Goal: Task Accomplishment & Management: Manage account settings

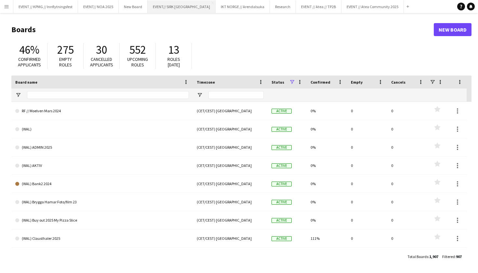
click at [177, 3] on button "EVENT// SIRK NORGE Close" at bounding box center [182, 6] width 68 height 13
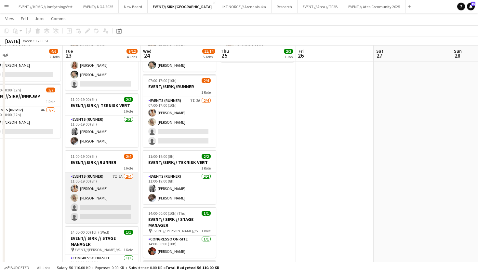
scroll to position [68, 0]
click at [110, 203] on app-card-role "Events (Runner) 7I 2A [DATE] 11:00-19:00 (8h) [PERSON_NAME] [PERSON_NAME] singl…" at bounding box center [101, 197] width 73 height 50
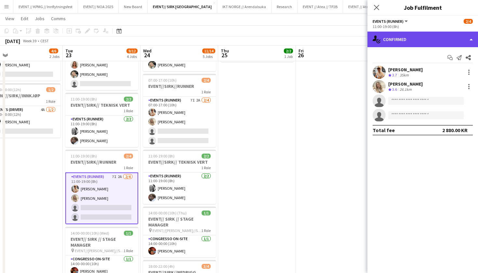
click at [408, 41] on div "single-neutral-actions-check-2 Confirmed" at bounding box center [422, 40] width 111 height 16
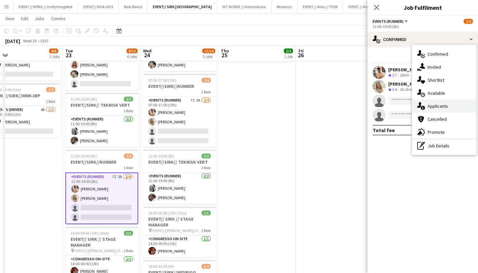
click at [436, 104] on div "single-neutral-actions-information Applicants" at bounding box center [444, 105] width 64 height 13
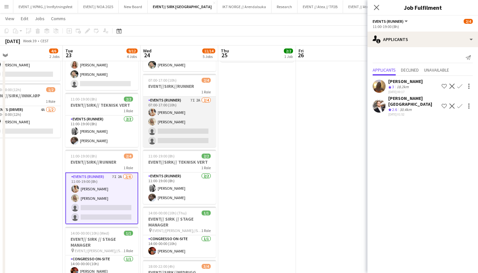
click at [175, 131] on app-card-role "Events (Runner) 7I 2A [DATE] 07:00-17:00 (10h) [PERSON_NAME] [PERSON_NAME] sing…" at bounding box center [179, 122] width 73 height 50
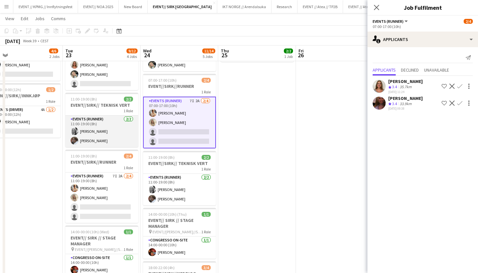
click at [120, 138] on app-card-role "Events (Runner) [DATE] 11:00-19:00 (8h) [PERSON_NAME]" at bounding box center [101, 131] width 73 height 32
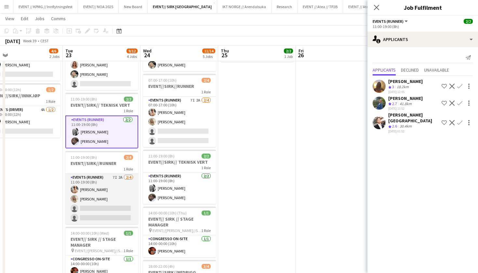
click at [109, 197] on app-card-role "Events (Runner) 7I 2A [DATE] 11:00-19:00 (8h) [PERSON_NAME] [PERSON_NAME] singl…" at bounding box center [101, 199] width 73 height 50
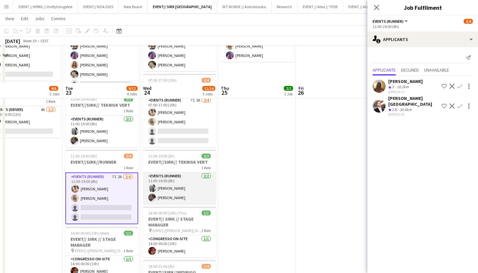
scroll to position [170, 0]
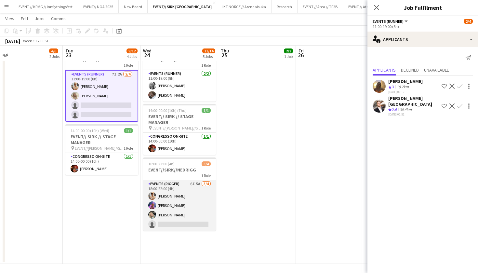
click at [175, 193] on app-card-role "Events (Rigger) 6I 5A [DATE] 18:00-22:00 (4h) [PERSON_NAME] [PERSON_NAME] [PERS…" at bounding box center [179, 205] width 73 height 50
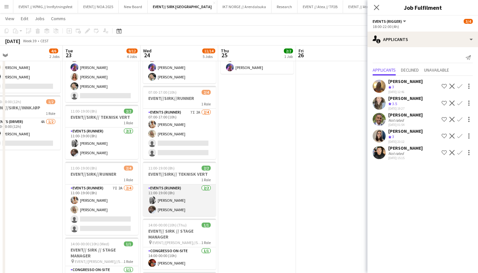
scroll to position [94, 0]
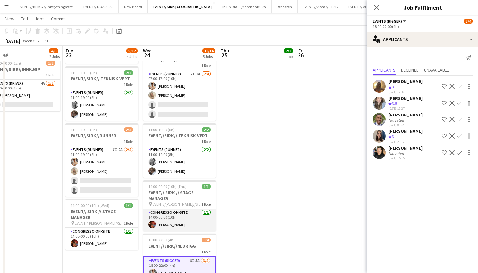
click at [169, 214] on app-card-role "Congresso On-site [DATE] 14:00-00:00 (10h) [PERSON_NAME]" at bounding box center [179, 220] width 73 height 22
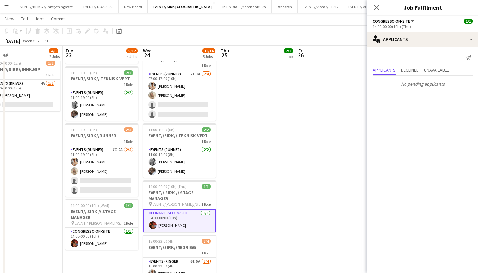
click at [241, 199] on app-date-cell "08:00-20:00 (12h) 2/2 EVENT//SIRK//TILBAKELVERING 1 Role Events (Driver) [DATE]…" at bounding box center [257, 159] width 78 height 361
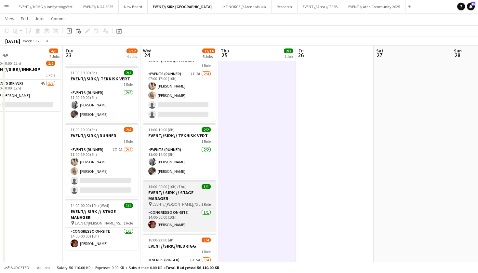
click at [184, 198] on h3 "EVENT// SIRK // STAGE MANAGER" at bounding box center [179, 196] width 73 height 12
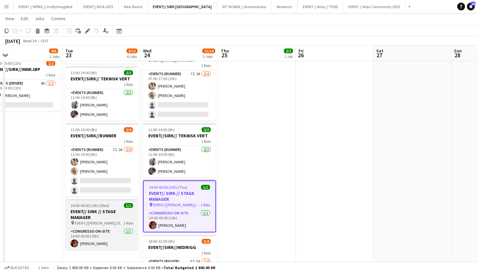
click at [125, 211] on h3 "EVENT// SIRK // STAGE MANAGER" at bounding box center [101, 214] width 73 height 12
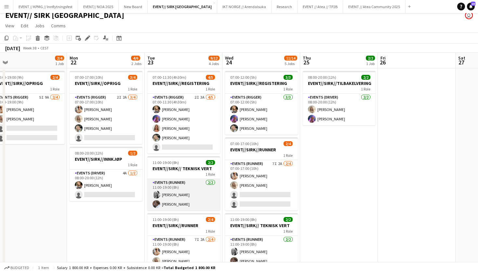
scroll to position [3, 0]
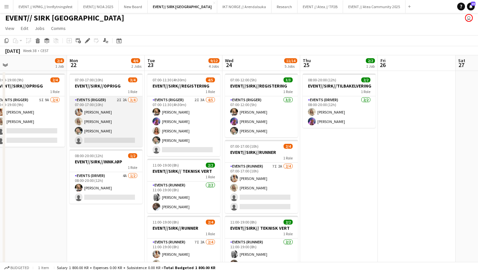
click at [110, 138] on app-card-role "Events (Rigger) 2I 2A [DATE] 07:00-17:00 (10h) [PERSON_NAME] [PERSON_NAME] [PER…" at bounding box center [106, 121] width 73 height 50
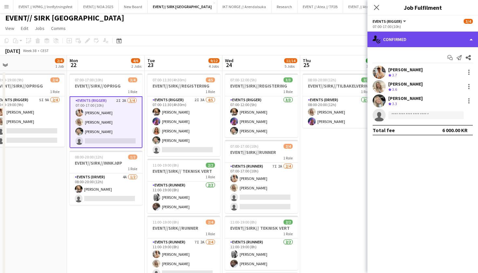
click at [427, 42] on div "single-neutral-actions-check-2 Confirmed" at bounding box center [422, 40] width 111 height 16
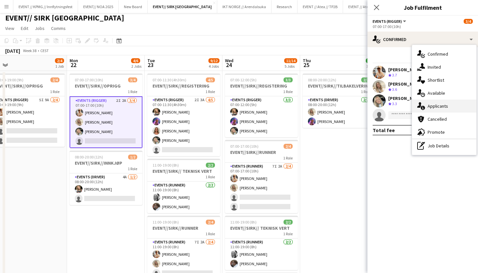
click at [438, 105] on div "single-neutral-actions-information Applicants" at bounding box center [444, 105] width 64 height 13
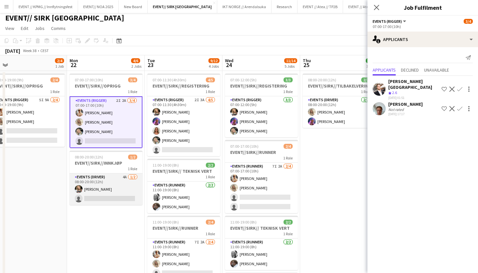
click at [111, 180] on app-card-role "Events (Driver) 4A [DATE] 08:00-20:00 (12h) [PERSON_NAME] single-neutral-actions" at bounding box center [106, 189] width 73 height 32
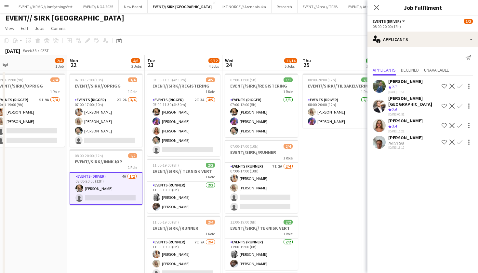
click at [65, 135] on app-date-cell "10:00-19:00 (9h) 2/4 EVENT//SIRK//OPRIGG 1 Role Events (Rigger) 5I 9A [DATE] 10…" at bounding box center [28, 251] width 78 height 361
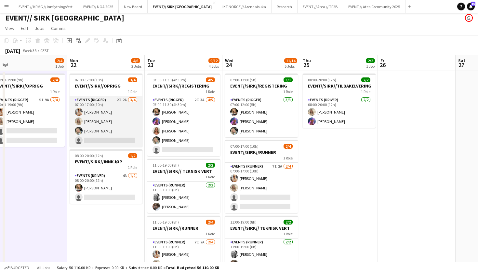
click at [72, 138] on app-card-role "Events (Rigger) 2I 2A [DATE] 07:00-17:00 (10h) [PERSON_NAME] [PERSON_NAME] [PER…" at bounding box center [106, 121] width 73 height 50
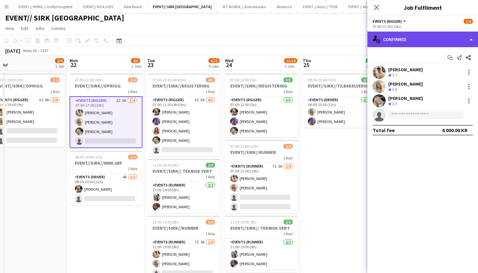
click at [426, 37] on div "single-neutral-actions-check-2 Confirmed" at bounding box center [422, 40] width 111 height 16
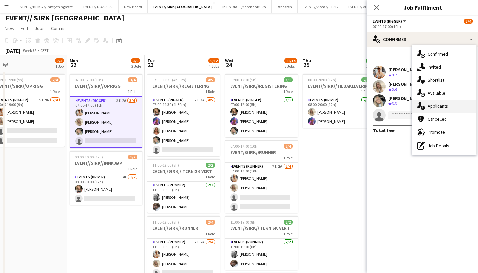
click at [451, 108] on div "single-neutral-actions-information Applicants" at bounding box center [444, 105] width 64 height 13
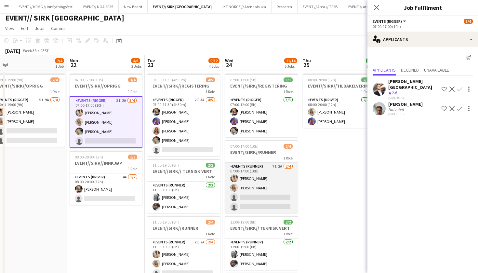
click at [264, 181] on app-card-role "Events (Runner) 7I 2A [DATE] 07:00-17:00 (10h) [PERSON_NAME] [PERSON_NAME] sing…" at bounding box center [261, 188] width 73 height 50
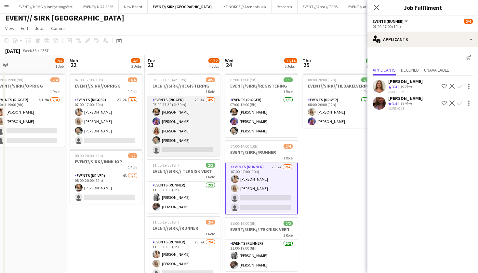
click at [184, 145] on app-card-role "Events (Rigger) 2I 3A [DATE] 07:00-11:30 (4h30m) [PERSON_NAME] [PERSON_NAME] Fi…" at bounding box center [183, 126] width 73 height 60
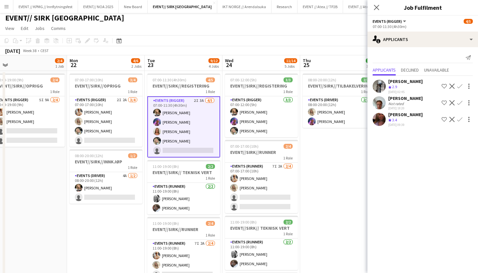
click at [459, 102] on app-icon "Confirm" at bounding box center [459, 102] width 5 height 5
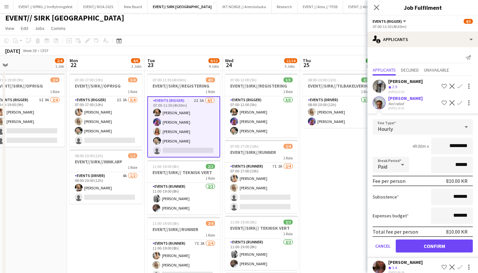
click at [416, 99] on div "[PERSON_NAME]" at bounding box center [405, 98] width 34 height 6
click at [421, 91] on div "[PERSON_NAME] Crew rating 2.9 [DATE] 02:45 Shortlist crew Decline Confirm" at bounding box center [422, 86] width 111 height 16
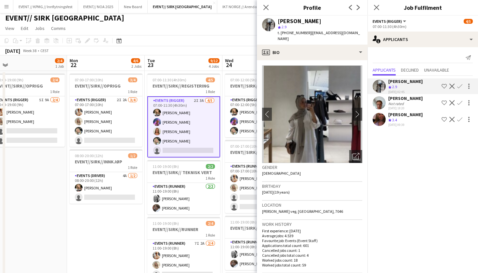
click at [418, 115] on div "[PERSON_NAME]" at bounding box center [405, 115] width 34 height 6
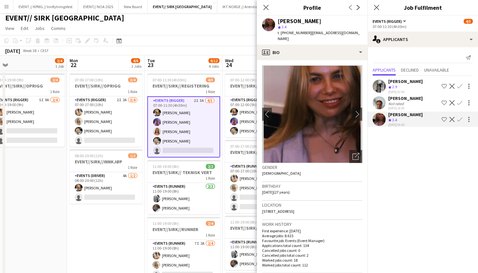
click at [458, 118] on app-icon "Confirm" at bounding box center [459, 119] width 5 height 5
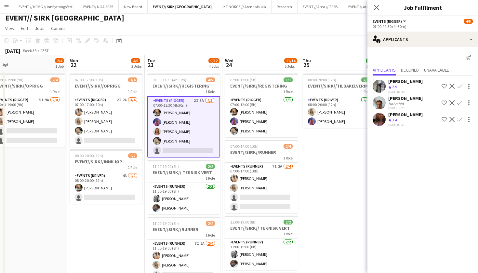
click at [460, 118] on app-icon "Confirm" at bounding box center [459, 119] width 5 height 5
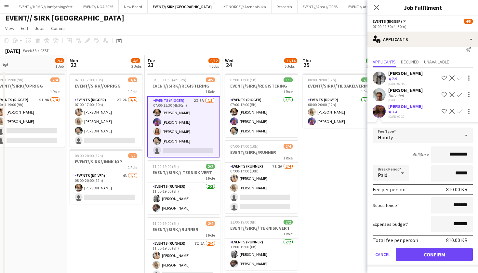
scroll to position [8, 0]
click at [434, 260] on button "Confirm" at bounding box center [434, 254] width 77 height 13
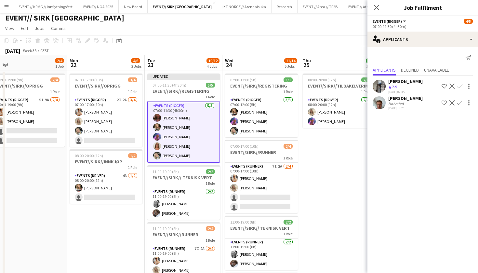
scroll to position [0, 0]
click at [345, 160] on app-date-cell "08:00-20:00 (12h) 2/2 EVENT//SIRK//TILBAKELVERING 1 Role Events (Driver) [DATE]…" at bounding box center [339, 251] width 78 height 361
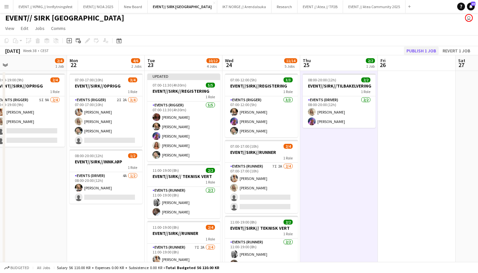
click at [421, 50] on button "Publish 1 job" at bounding box center [421, 50] width 35 height 8
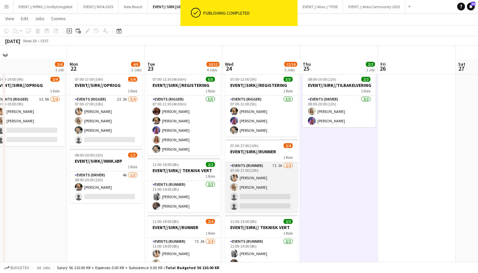
scroll to position [52, 0]
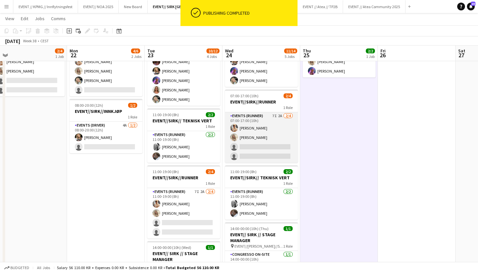
click at [271, 150] on app-card-role "Events (Runner) 7I 2A [DATE] 07:00-17:00 (10h) [PERSON_NAME] [PERSON_NAME] sing…" at bounding box center [261, 137] width 73 height 50
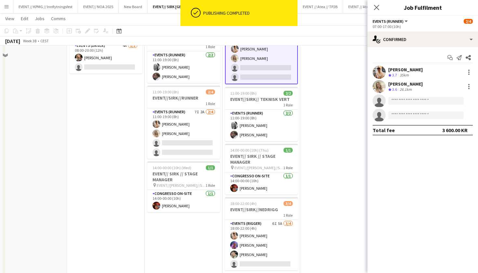
scroll to position [163, 0]
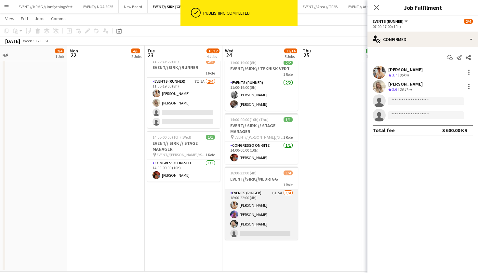
click at [262, 211] on app-card-role "Events (Rigger) 6I 5A [DATE] 18:00-22:00 (4h) [PERSON_NAME] [PERSON_NAME] [PERS…" at bounding box center [261, 214] width 73 height 50
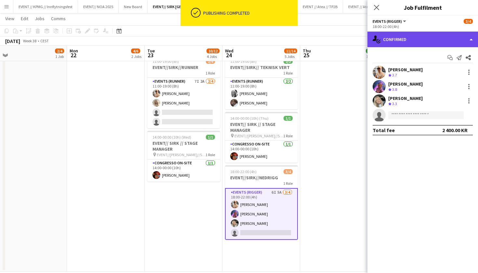
click at [428, 45] on div "single-neutral-actions-check-2 Confirmed" at bounding box center [422, 40] width 111 height 16
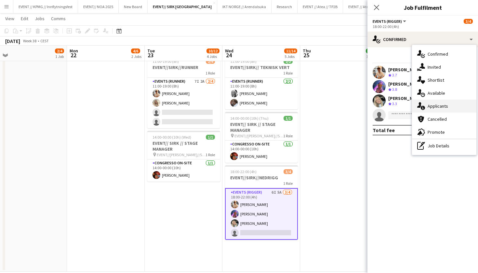
click at [438, 105] on div "single-neutral-actions-information Applicants" at bounding box center [444, 105] width 64 height 13
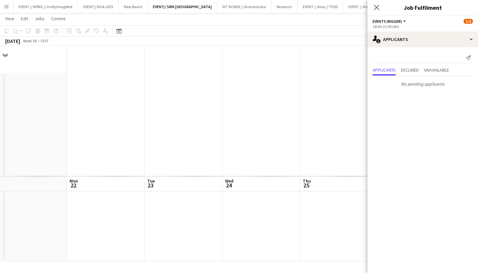
scroll to position [0, 0]
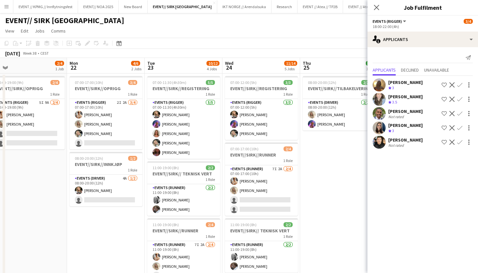
click at [327, 191] on app-date-cell "08:00-20:00 (12h) 2/2 EVENT//SIRK//TILBAKELVERING 1 Role Events (Driver) [DATE]…" at bounding box center [339, 253] width 78 height 361
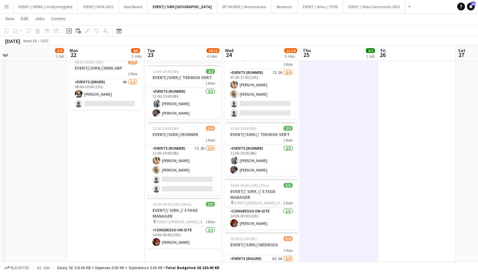
scroll to position [95, 0]
click at [45, 6] on button "EVENT // KPMG // Innflytningsfest Close" at bounding box center [45, 6] width 65 height 13
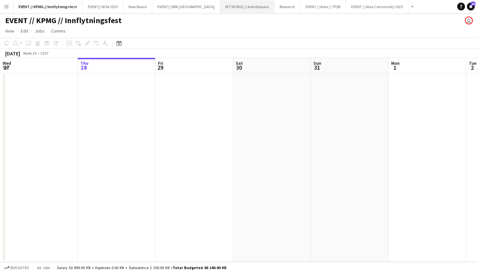
click at [230, 10] on button "IKT NORGE // Arendalsuka Close" at bounding box center [247, 6] width 54 height 13
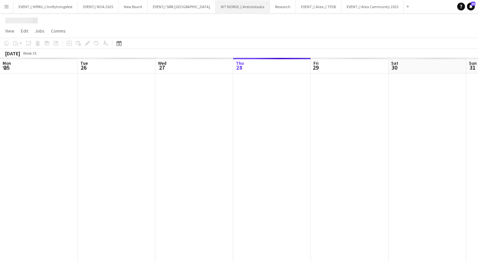
scroll to position [0, 155]
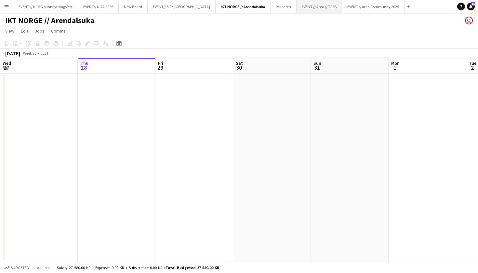
click at [299, 10] on button "EVENT // Atea // TP2B Close" at bounding box center [319, 6] width 46 height 13
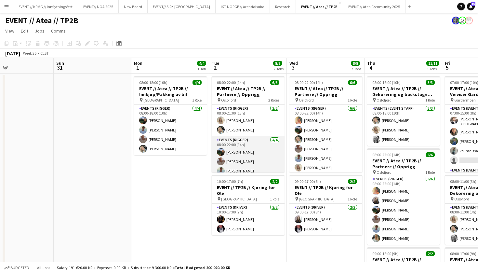
click at [250, 165] on app-card-role "Events (Rigger) [DATE] 08:00-22:00 (14h) [PERSON_NAME] [PERSON_NAME] [PERSON_NA…" at bounding box center [248, 161] width 73 height 50
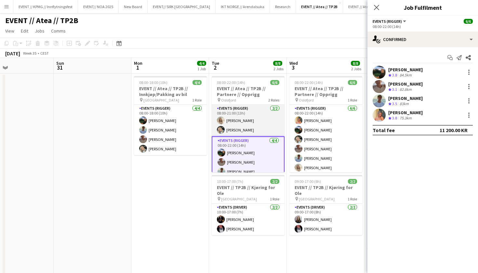
click at [238, 124] on app-card-role "Events (Rigger) [DATE] 08:00-21:00 (13h) [PERSON_NAME] [PERSON_NAME]" at bounding box center [248, 121] width 73 height 32
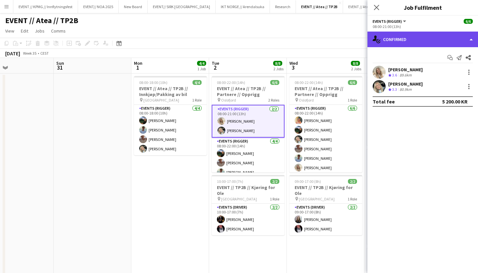
click at [422, 41] on div "single-neutral-actions-check-2 Confirmed" at bounding box center [422, 40] width 111 height 16
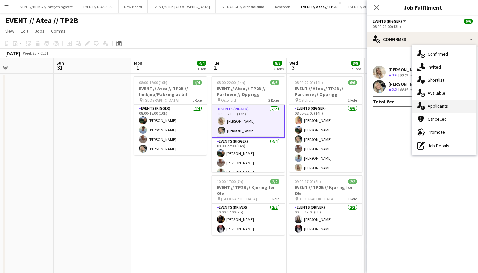
click at [443, 104] on div "single-neutral-actions-information Applicants" at bounding box center [444, 105] width 64 height 13
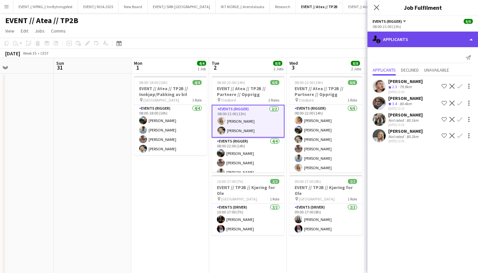
click at [419, 43] on div "single-neutral-actions-information Applicants" at bounding box center [422, 40] width 111 height 16
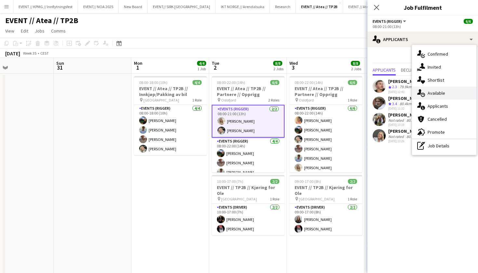
click at [449, 94] on div "single-neutral-actions-upload Available" at bounding box center [444, 92] width 64 height 13
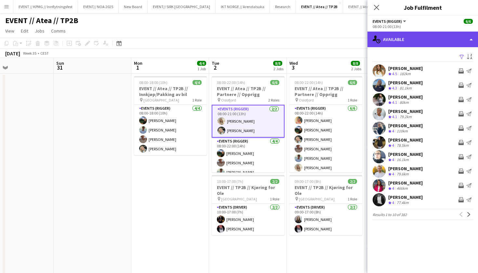
click at [441, 42] on div "single-neutral-actions-upload Available" at bounding box center [422, 40] width 111 height 16
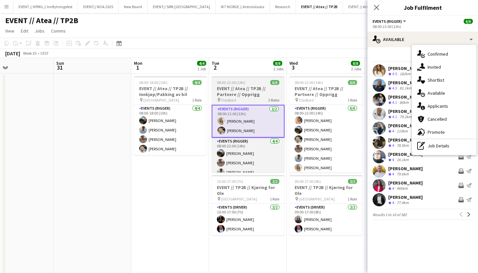
click at [254, 96] on h3 "EVENT // Atea // TP2B // Partnere // Opprigg" at bounding box center [248, 91] width 73 height 12
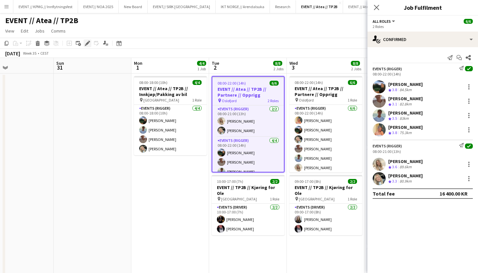
click at [88, 43] on icon at bounding box center [87, 44] width 4 height 4
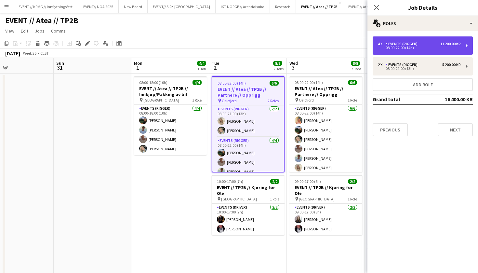
click at [435, 54] on div "4 x Events (Rigger) 11 200.00 KR 08:00-22:00 (14h)" at bounding box center [423, 45] width 100 height 18
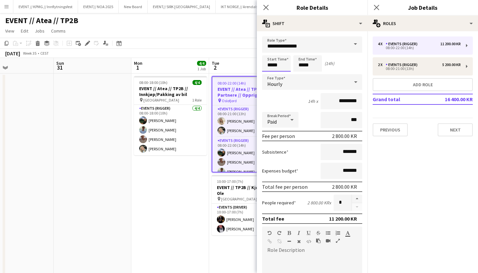
click at [270, 64] on input "*****" at bounding box center [276, 63] width 29 height 16
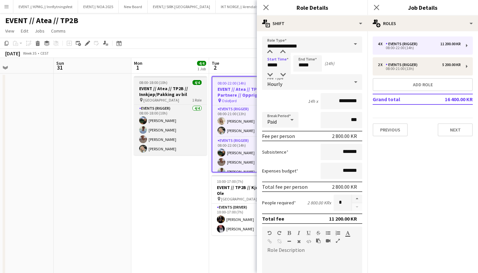
click at [172, 94] on h3 "EVENT // Atea // TP2B // Innkjøp/Pakking av bil" at bounding box center [170, 91] width 73 height 12
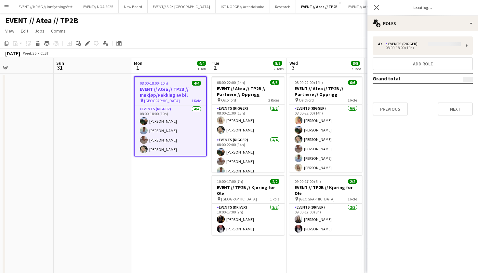
click at [406, 50] on div "4 x Events (Rigger) 08:00-18:00 (10h) Add role Grand total Previous Next" at bounding box center [422, 75] width 111 height 79
click at [411, 46] on div "4 x Events (Rigger) 08:00-18:00 (10h) Add role Grand total Previous Next" at bounding box center [422, 75] width 111 height 79
click at [431, 45] on div "4 x Events (Rigger) 08:00-18:00 (10h) Add role Grand total Previous Next" at bounding box center [422, 75] width 111 height 79
click at [86, 43] on icon "Edit" at bounding box center [87, 43] width 5 height 5
click at [399, 41] on div "4 x Events (Rigger) 08:00-18:00 (10h) Add role Grand total Previous Next" at bounding box center [422, 75] width 111 height 79
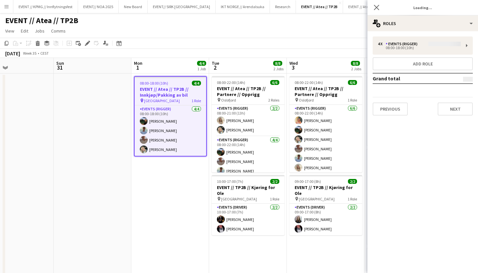
click at [399, 46] on div "4 x Events (Rigger) 08:00-18:00 (10h) Add role Grand total Previous Next" at bounding box center [422, 75] width 111 height 79
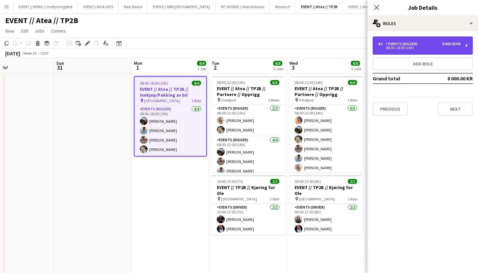
click at [425, 47] on div "08:00-18:00 (10h)" at bounding box center [419, 47] width 83 height 3
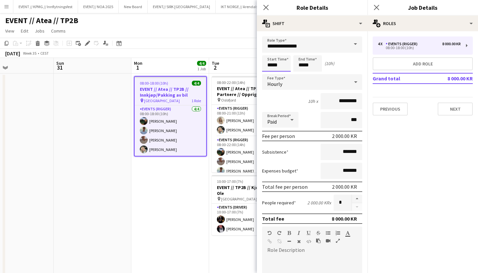
click at [272, 65] on input "*****" at bounding box center [276, 63] width 29 height 16
type input "*****"
click at [338, 62] on div "Start Time ***** End Time ***** (8h)" at bounding box center [312, 63] width 100 height 16
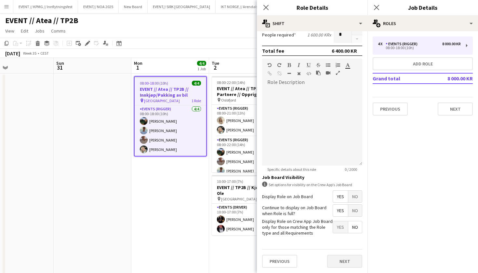
scroll to position [167, 0]
click at [338, 259] on button "Next" at bounding box center [344, 261] width 35 height 13
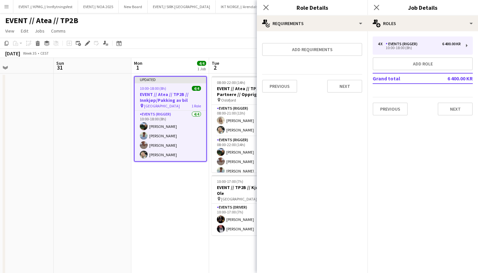
scroll to position [0, 0]
click at [344, 87] on button "Next" at bounding box center [344, 86] width 35 height 13
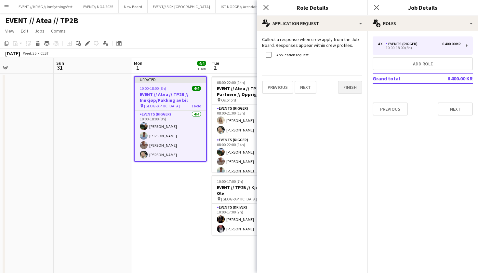
click at [347, 85] on button "Finish" at bounding box center [350, 87] width 24 height 13
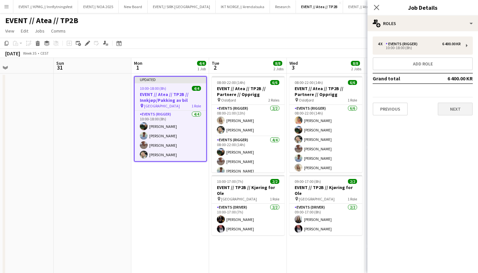
click at [452, 110] on button "Next" at bounding box center [455, 108] width 35 height 13
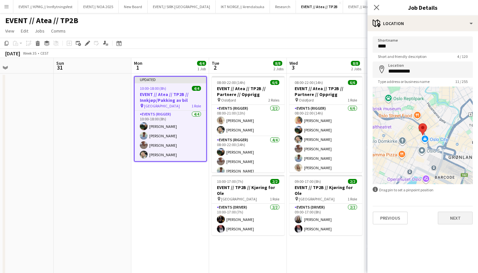
click at [451, 218] on button "Next" at bounding box center [455, 217] width 35 height 13
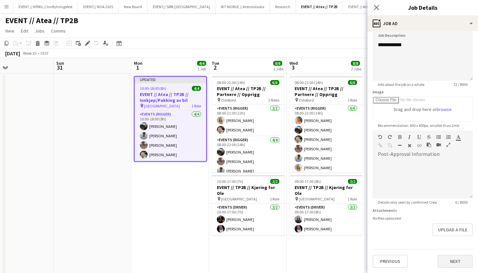
scroll to position [49, 0]
click at [460, 259] on button "Next" at bounding box center [455, 261] width 35 height 13
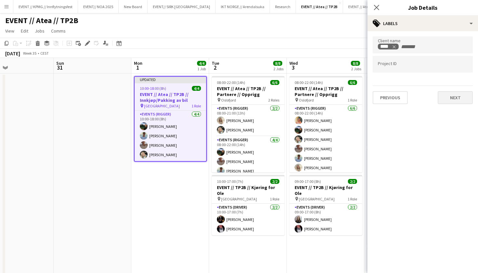
click at [461, 94] on button "Next" at bounding box center [455, 97] width 35 height 13
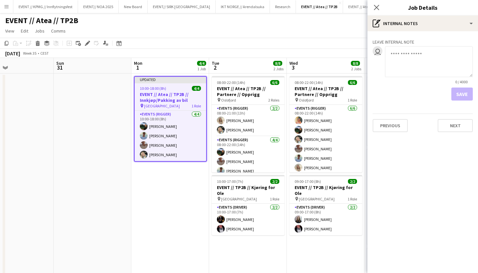
click at [467, 135] on div "Leave internal note user 0 / 4000 Save Previous Next" at bounding box center [422, 84] width 111 height 106
click at [467, 129] on button "Next" at bounding box center [455, 125] width 35 height 13
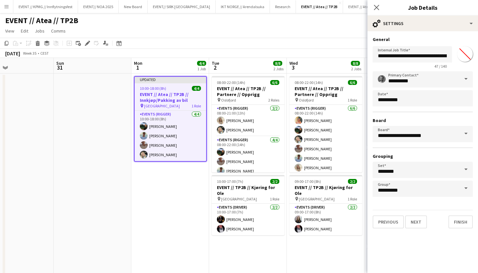
click at [462, 230] on div "**********" at bounding box center [422, 132] width 111 height 202
click at [462, 226] on button "Finish" at bounding box center [460, 221] width 24 height 13
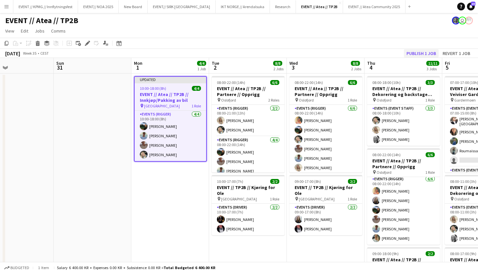
click at [422, 51] on button "Publish 1 job" at bounding box center [421, 53] width 35 height 8
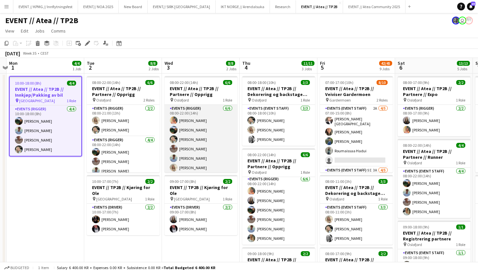
click at [222, 133] on app-card-role "Events (Rigger) [DATE] 08:00-22:00 (14h) [PERSON_NAME] [PERSON_NAME] [PERSON_NA…" at bounding box center [200, 139] width 73 height 69
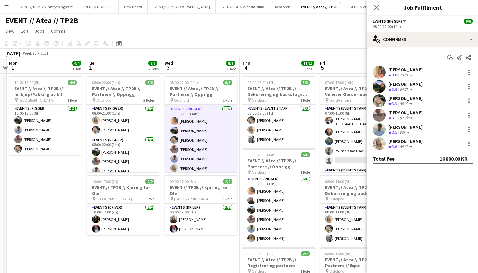
click at [195, 130] on app-card-role "Events (Rigger) [DATE] 08:00-22:00 (14h) [PERSON_NAME] [PERSON_NAME] [PERSON_NA…" at bounding box center [200, 140] width 73 height 71
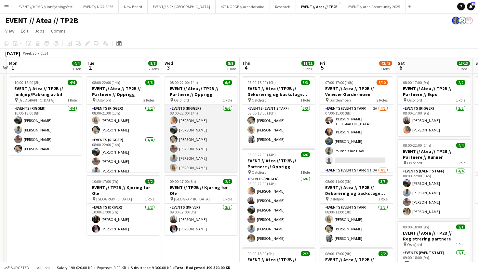
click at [195, 130] on app-card-role "Events (Rigger) [DATE] 08:00-22:00 (14h) [PERSON_NAME] [PERSON_NAME] [PERSON_NA…" at bounding box center [200, 139] width 73 height 69
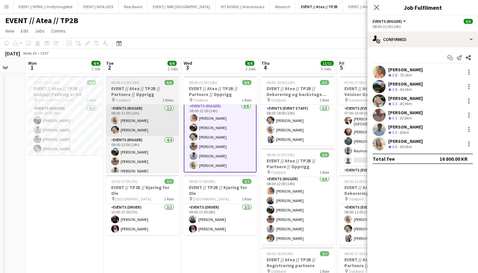
scroll to position [0, 207]
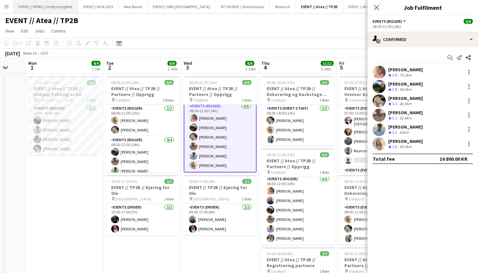
click at [56, 0] on button "EVENT // KPMG // Innflytningsfest Close" at bounding box center [45, 6] width 65 height 13
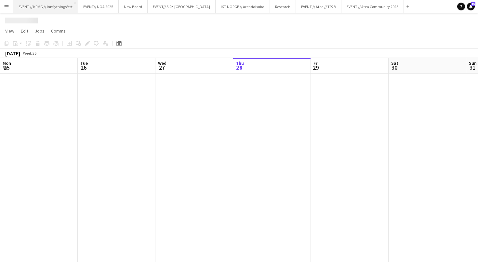
scroll to position [0, 155]
